Goal: Communication & Community: Answer question/provide support

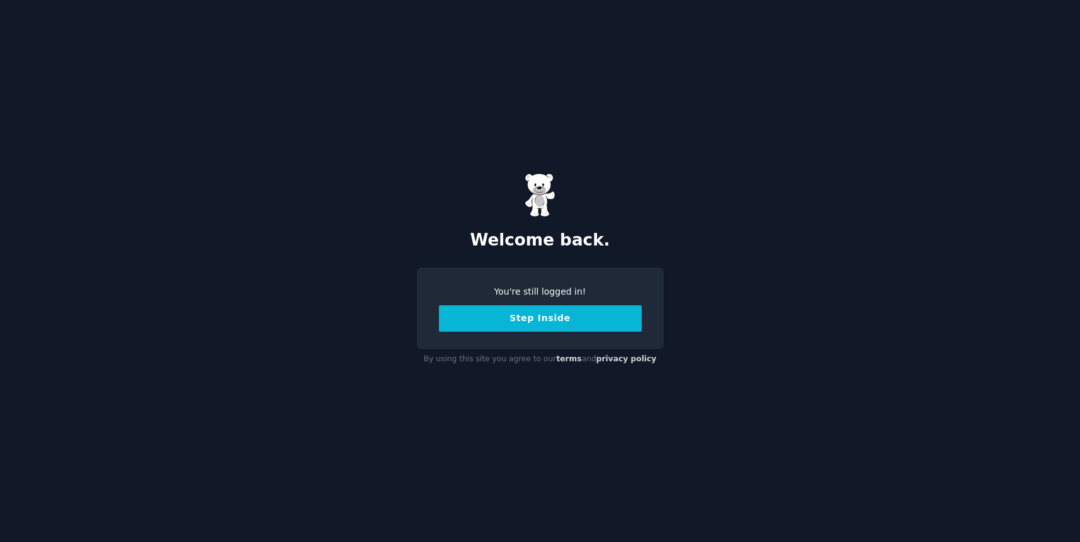
click at [520, 314] on button "Step Inside" at bounding box center [540, 319] width 203 height 26
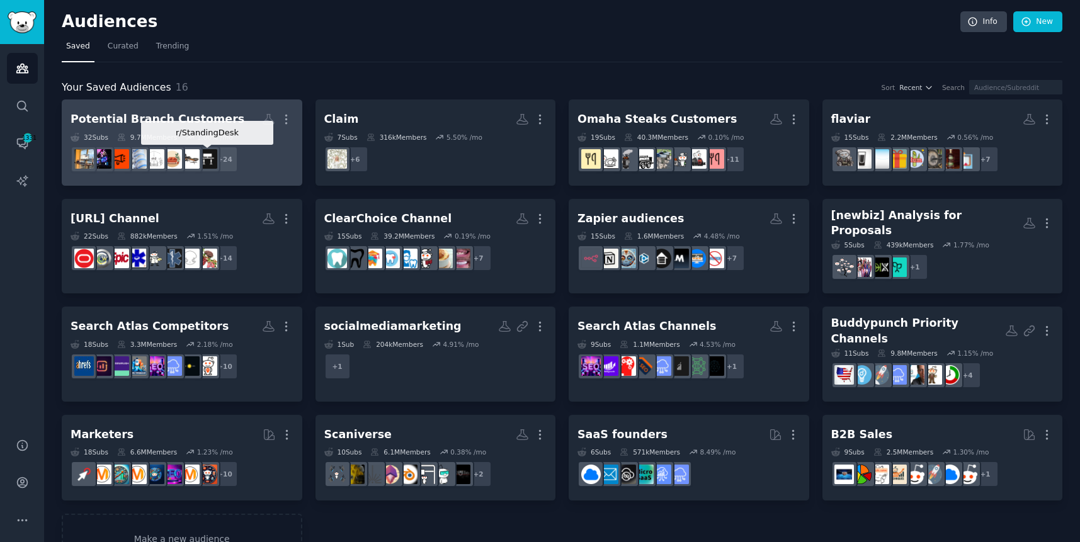
click at [210, 165] on img at bounding box center [208, 159] width 20 height 20
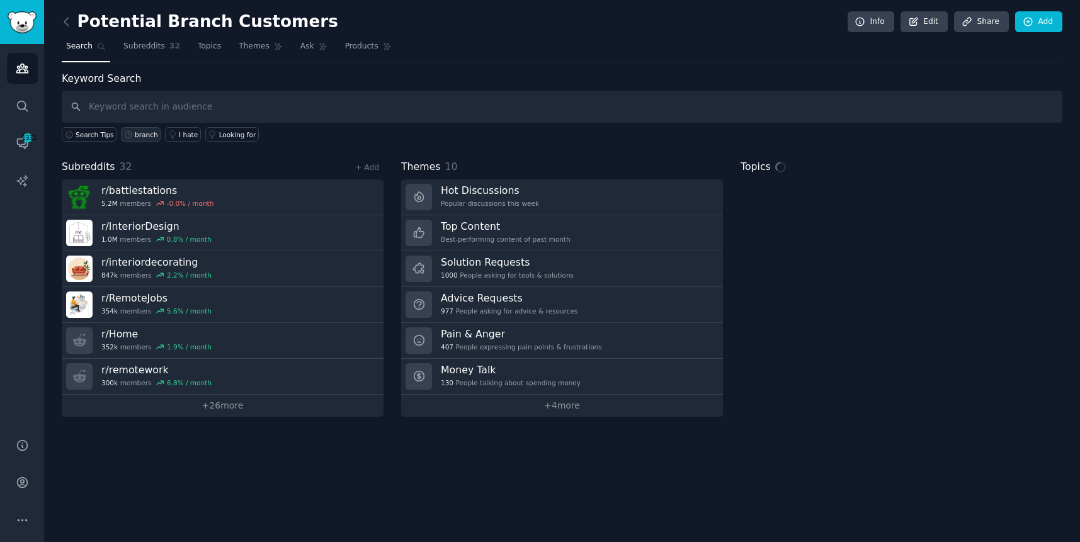
click at [144, 139] on link "branch" at bounding box center [141, 134] width 40 height 14
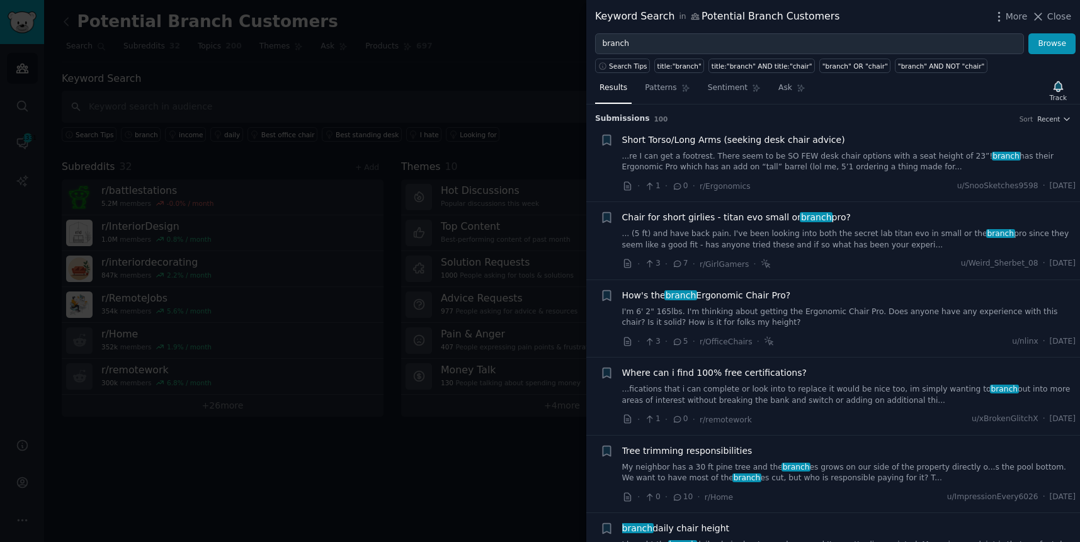
click at [825, 152] on link "...re I can get a footrest. There seem to be SO FEW desk chair options with a s…" at bounding box center [849, 162] width 454 height 22
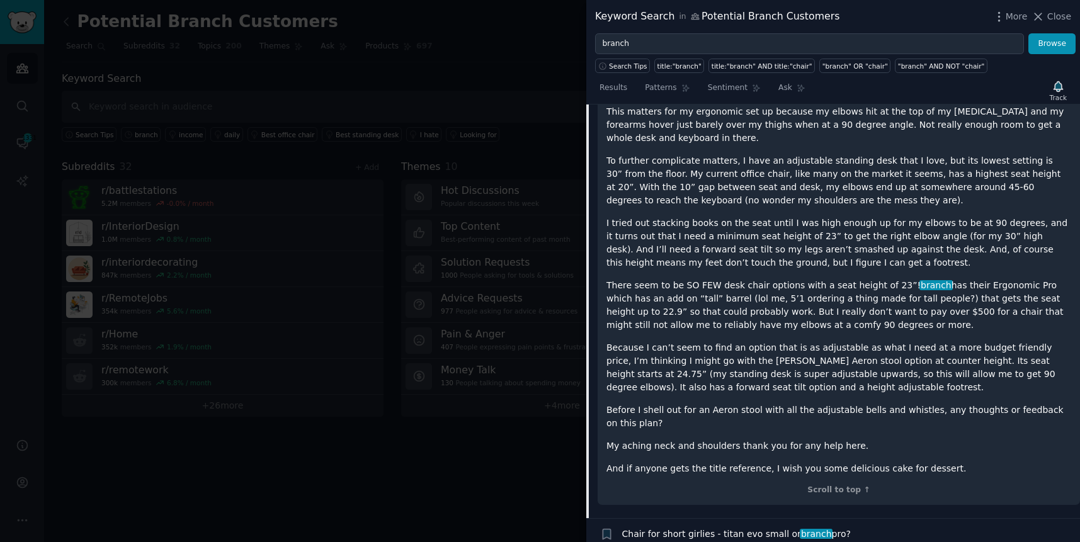
scroll to position [197, 0]
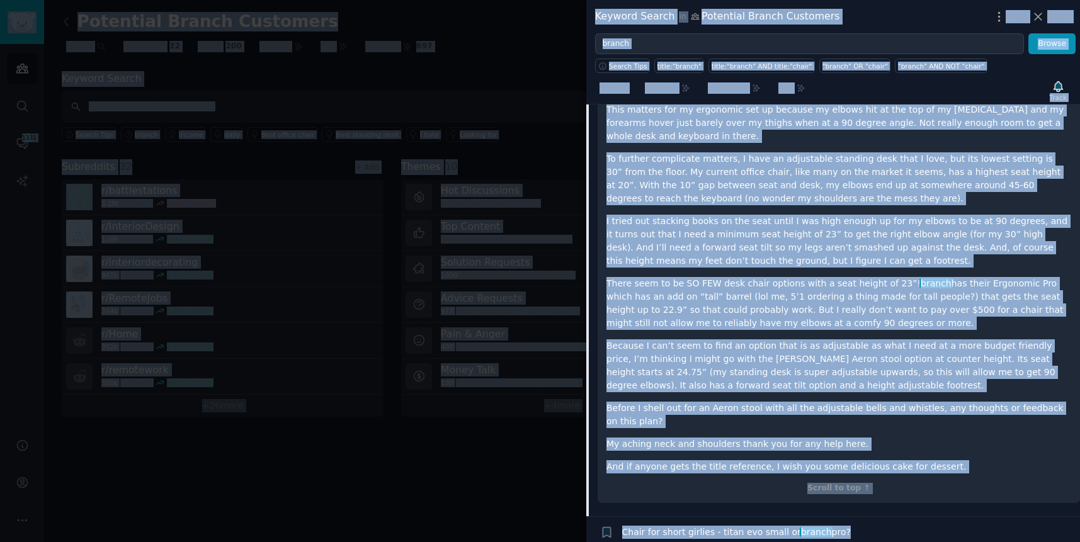
click at [787, 299] on p "There seem to be SO FEW desk chair options with a seat height of 23”! branch ha…" at bounding box center [839, 303] width 465 height 53
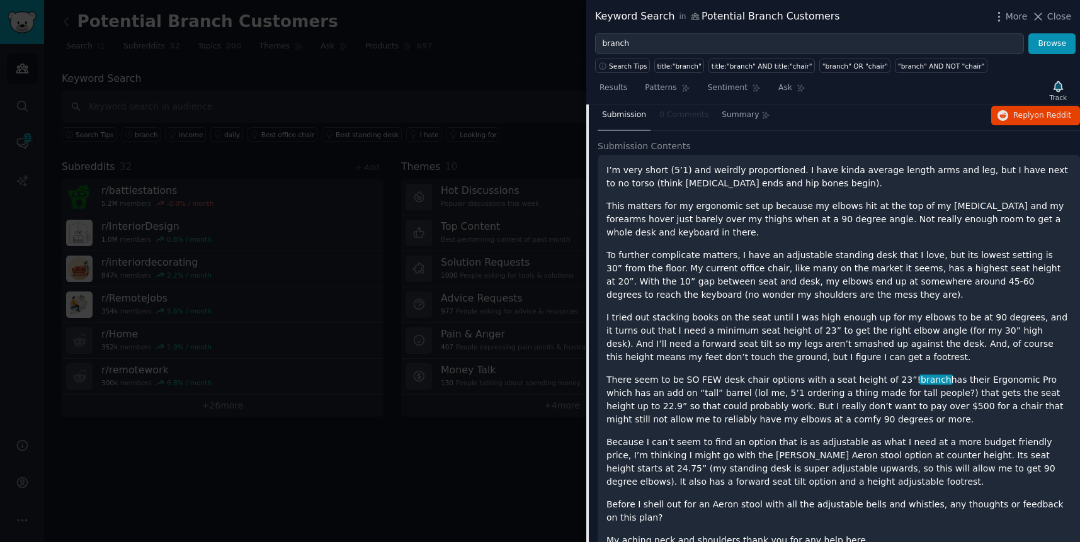
scroll to position [0, 0]
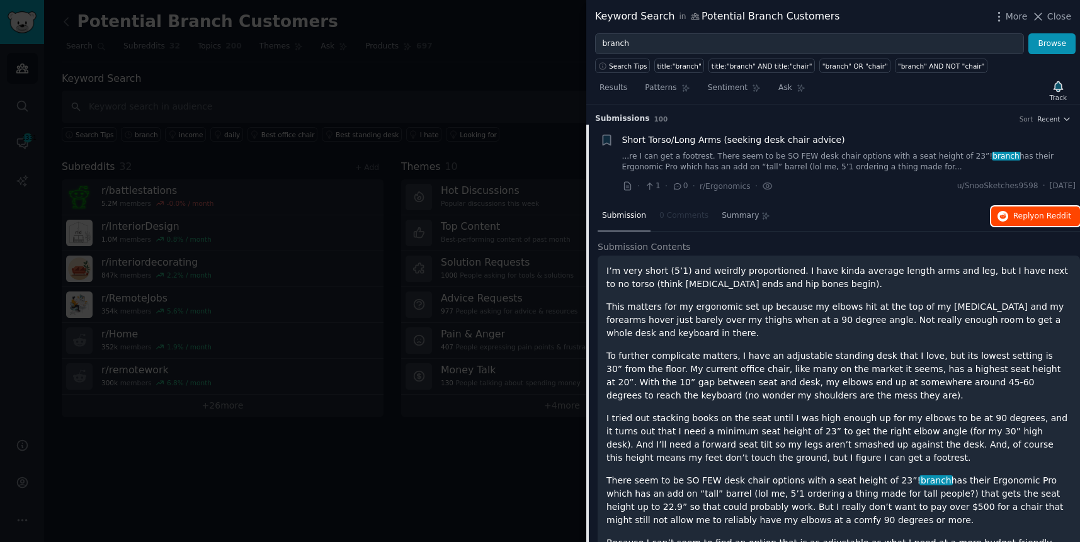
click at [1014, 211] on span "Reply on Reddit" at bounding box center [1043, 216] width 58 height 11
